Goal: Task Accomplishment & Management: Manage account settings

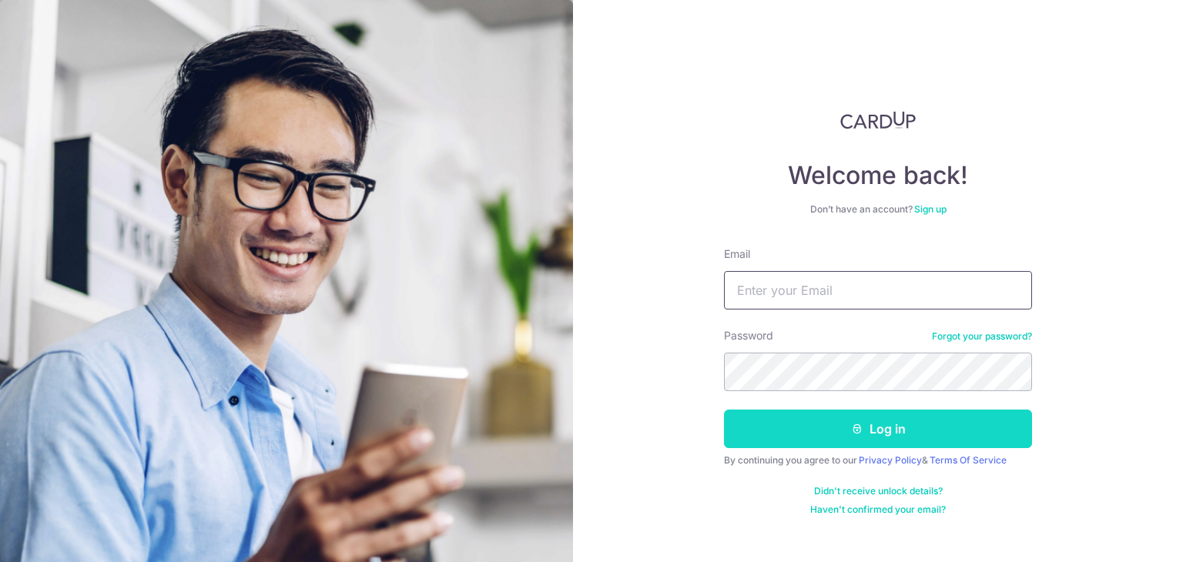
type input "[EMAIL_ADDRESS][DOMAIN_NAME]"
click at [833, 443] on button "Log in" at bounding box center [878, 429] width 308 height 39
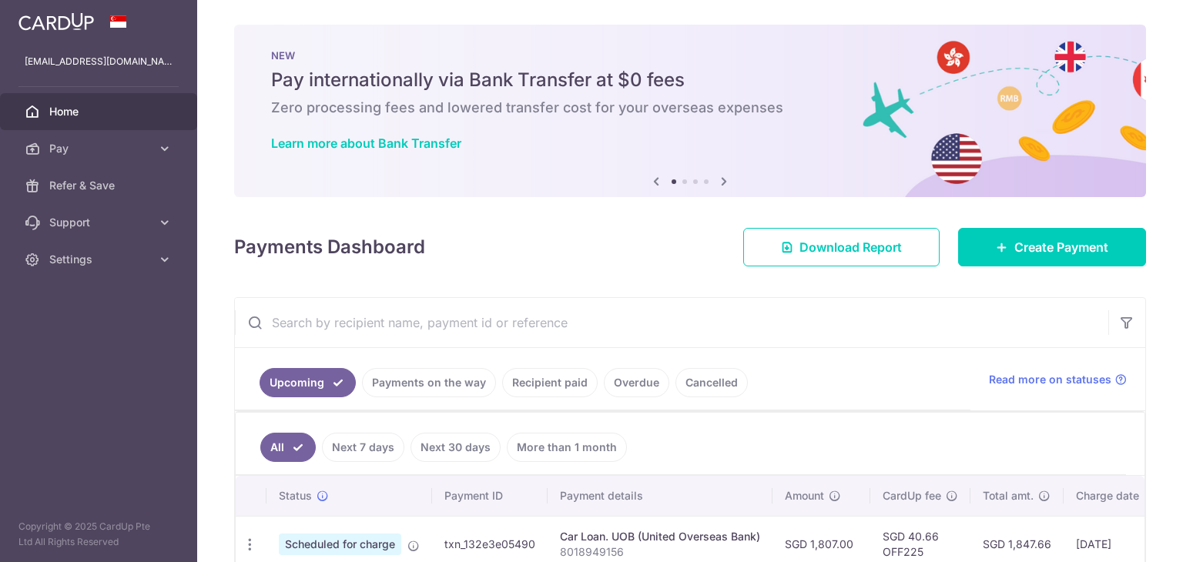
scroll to position [147, 0]
